Goal: Task Accomplishment & Management: Manage account settings

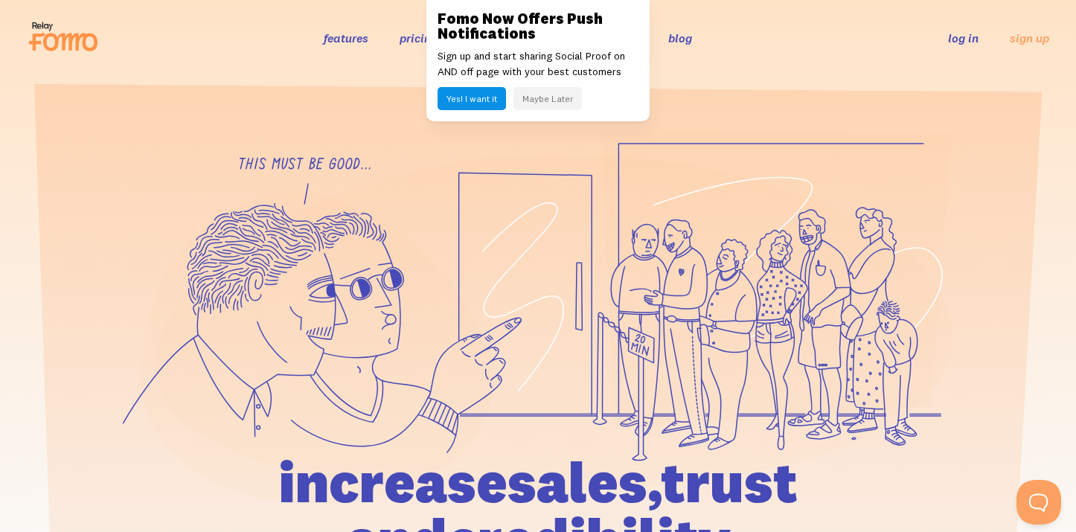
click at [961, 45] on link "log in" at bounding box center [963, 38] width 31 height 15
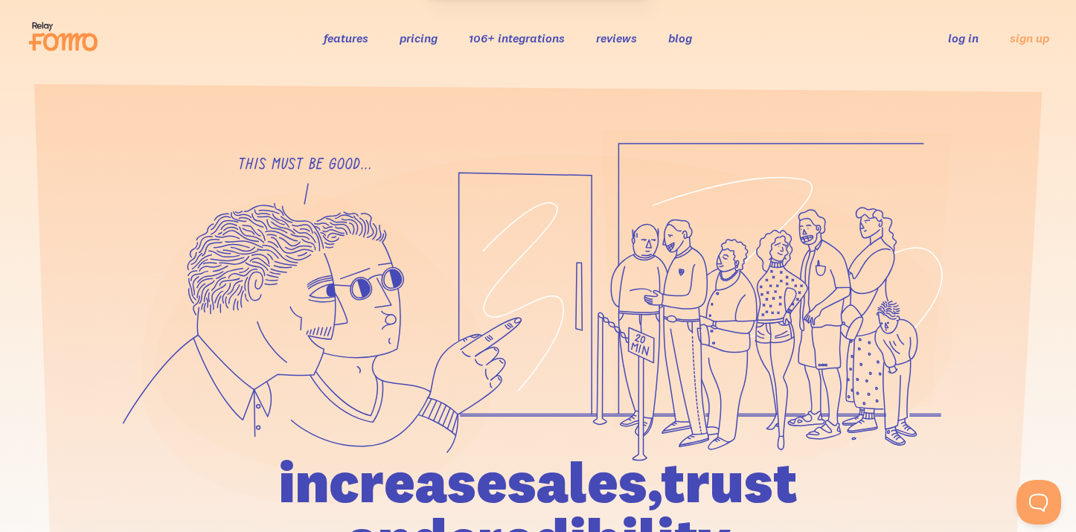
click at [961, 39] on link "log in" at bounding box center [963, 38] width 31 height 15
click at [945, 36] on ul "log in sign up" at bounding box center [989, 37] width 119 height 17
click at [955, 39] on link "log in" at bounding box center [963, 38] width 31 height 15
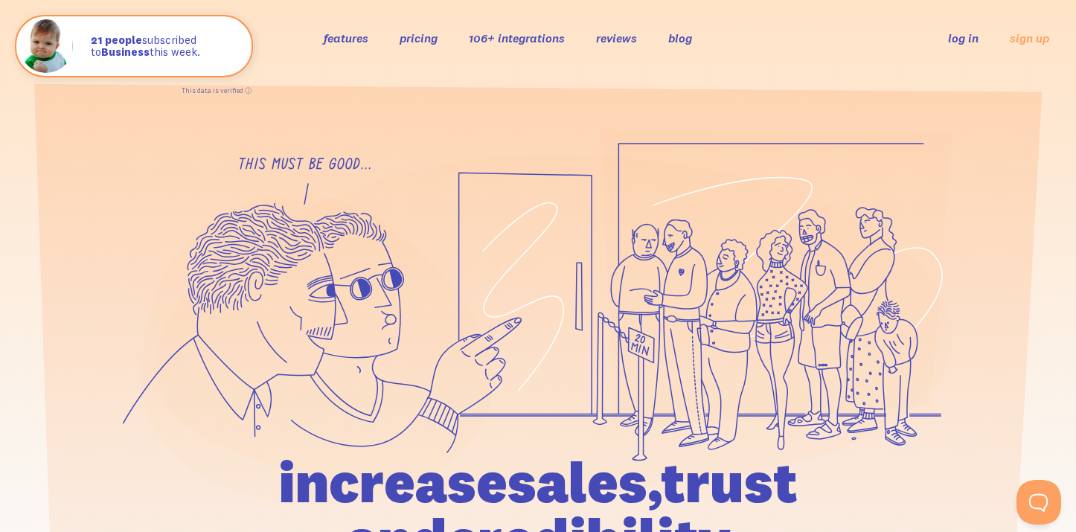
click at [958, 36] on link "log in" at bounding box center [963, 38] width 31 height 15
